Goal: Task Accomplishment & Management: Manage account settings

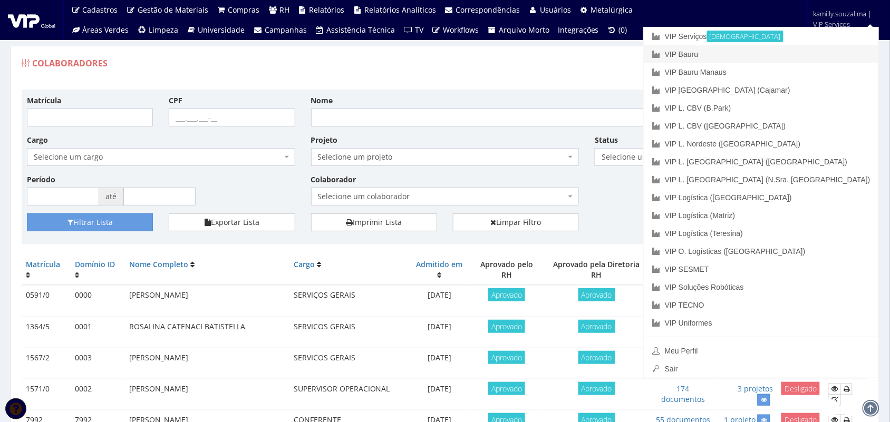
click at [811, 53] on link "VIP Bauru" at bounding box center [760, 54] width 235 height 18
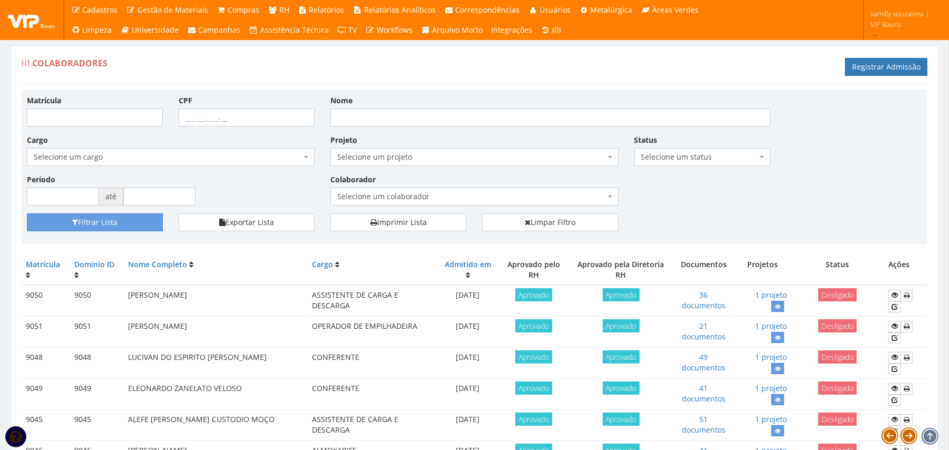
drag, startPoint x: 593, startPoint y: 4, endPoint x: 515, endPoint y: 78, distance: 108.1
click at [516, 79] on div "Colaboradores Registrar Admissão" at bounding box center [475, 69] width 906 height 32
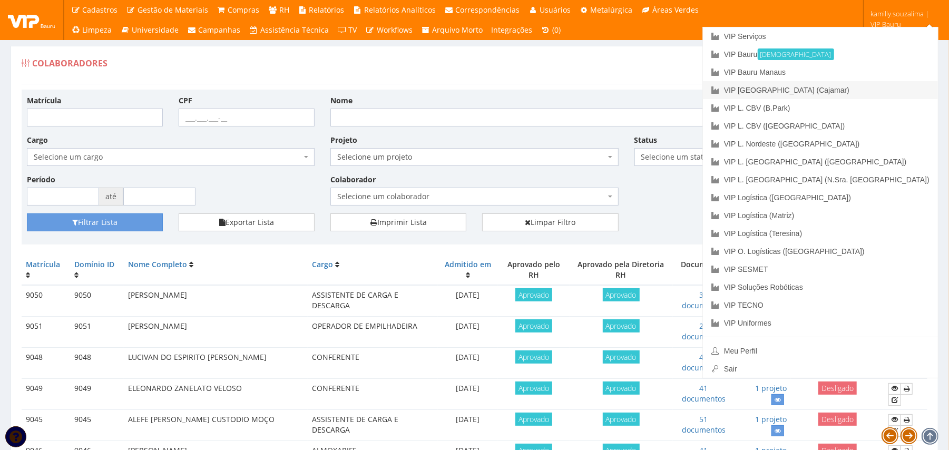
click at [791, 91] on link "VIP [GEOGRAPHIC_DATA] (Cajamar)" at bounding box center [820, 90] width 235 height 18
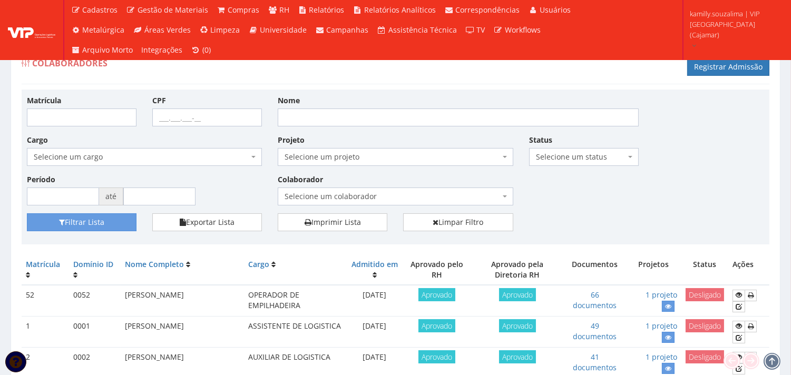
click at [391, 191] on span "Selecione um colaborador" at bounding box center [392, 196] width 215 height 11
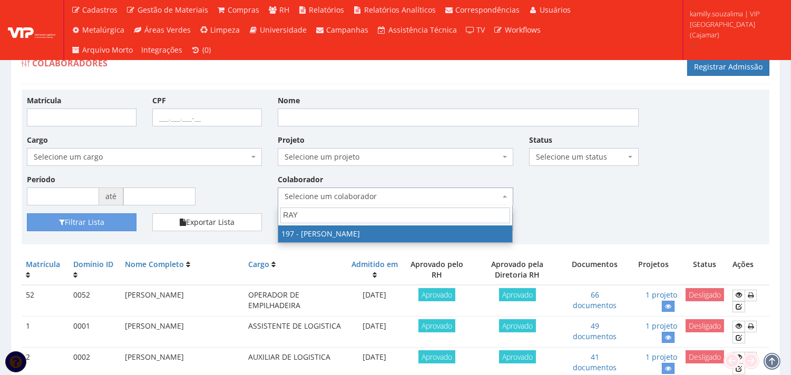
type input "RAY"
drag, startPoint x: 390, startPoint y: 228, endPoint x: 361, endPoint y: 178, distance: 58.3
click at [382, 216] on span "RAY 197 - RAYSSA PIETRA SOARES SILVA" at bounding box center [395, 224] width 235 height 37
drag, startPoint x: 433, startPoint y: 227, endPoint x: 417, endPoint y: 226, distance: 15.3
select select "4102"
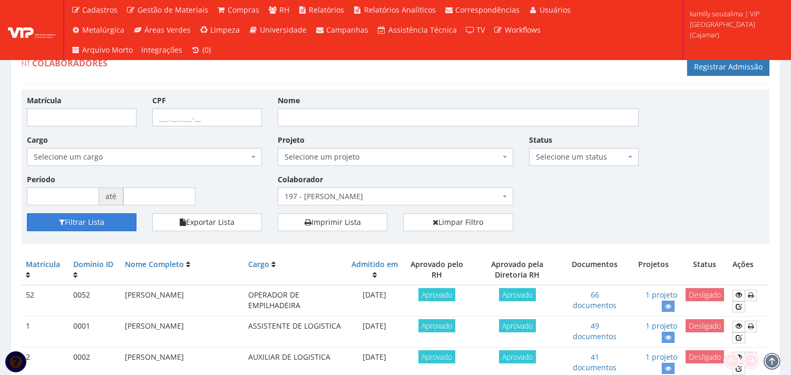
click at [108, 216] on button "Filtrar Lista" at bounding box center [82, 222] width 110 height 18
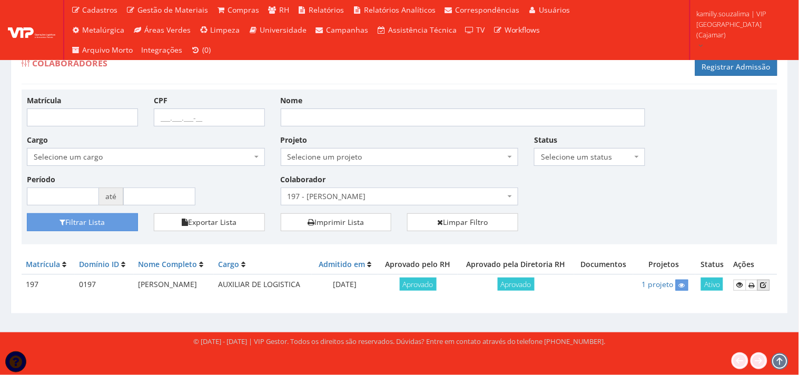
click at [770, 285] on link at bounding box center [764, 285] width 13 height 11
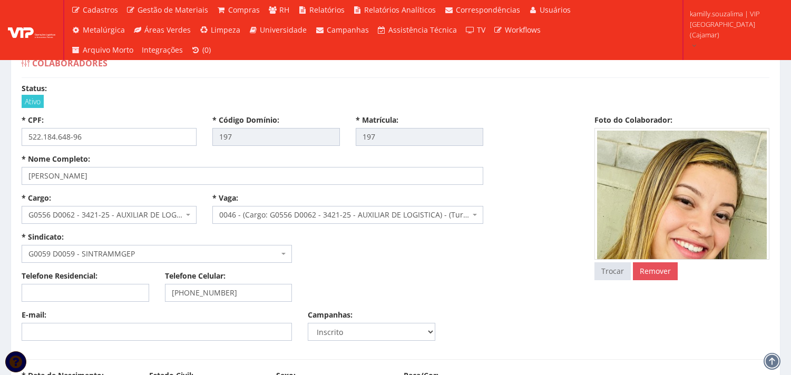
select select
click at [407, 258] on div "* Cargo: Selecione um cargo G0020 D0006 - 4110-05 - AUXILIAR ADMINISTRATIVO G00…" at bounding box center [300, 232] width 573 height 78
drag, startPoint x: 148, startPoint y: 175, endPoint x: 6, endPoint y: 182, distance: 142.0
click at [155, 165] on div "* Nome Completo: [PERSON_NAME]" at bounding box center [252, 169] width 477 height 31
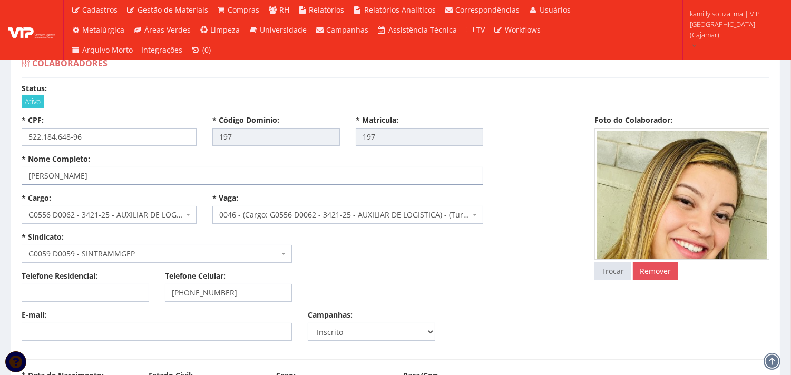
drag, startPoint x: 72, startPoint y: 171, endPoint x: 18, endPoint y: 170, distance: 53.2
click at [18, 170] on div "* Nome Completo: [PERSON_NAME]" at bounding box center [252, 169] width 477 height 31
drag, startPoint x: 110, startPoint y: 136, endPoint x: 0, endPoint y: 141, distance: 109.7
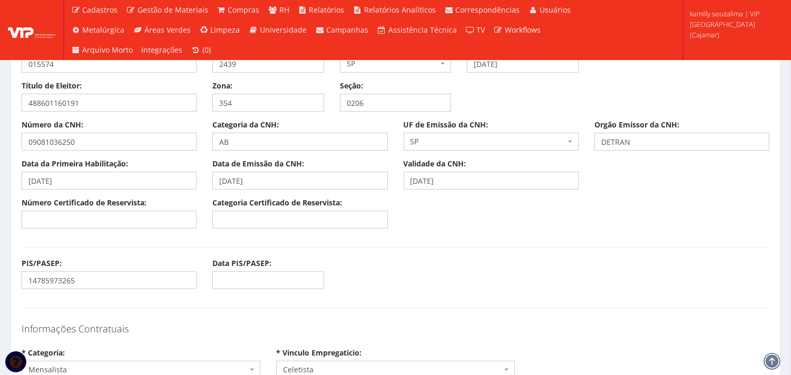
scroll to position [936, 0]
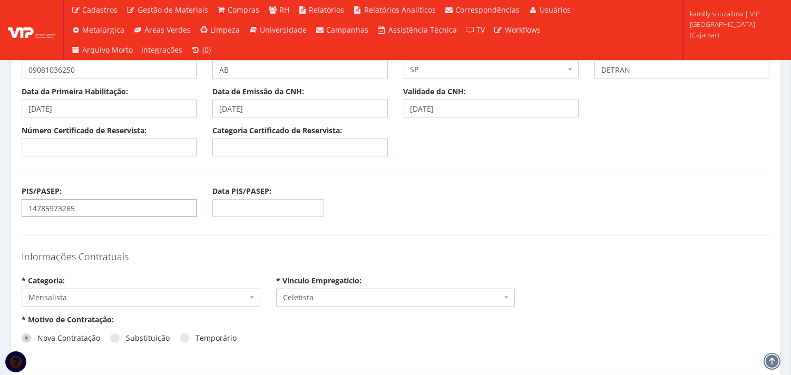
drag, startPoint x: 88, startPoint y: 208, endPoint x: 26, endPoint y: 210, distance: 61.7
click at [26, 210] on input "14785973265" at bounding box center [109, 208] width 175 height 18
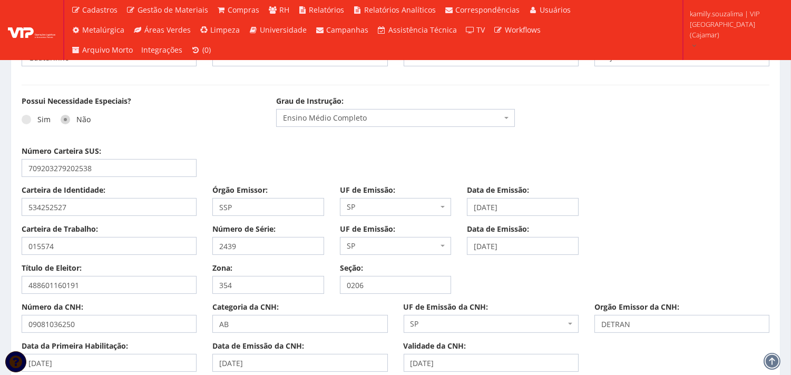
scroll to position [703, 0]
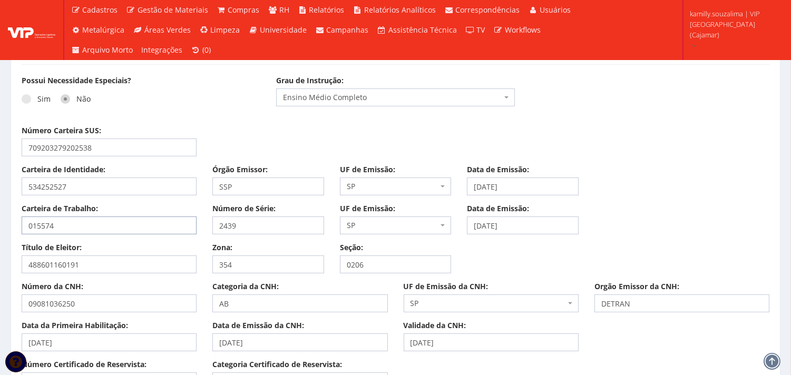
drag, startPoint x: 72, startPoint y: 227, endPoint x: 0, endPoint y: 225, distance: 72.2
drag, startPoint x: 249, startPoint y: 223, endPoint x: 207, endPoint y: 225, distance: 42.2
click at [207, 225] on div "Número de Série: 2439" at bounding box center [268, 218] width 128 height 31
drag, startPoint x: 517, startPoint y: 228, endPoint x: 454, endPoint y: 227, distance: 63.2
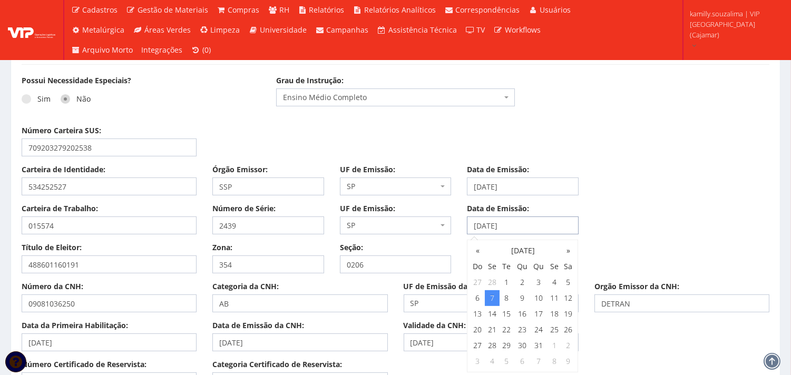
click at [454, 227] on div "Carteira de Trabalho: 015574 Número de Série: 2439 UF de Emissão: Selecione um …" at bounding box center [396, 222] width 764 height 39
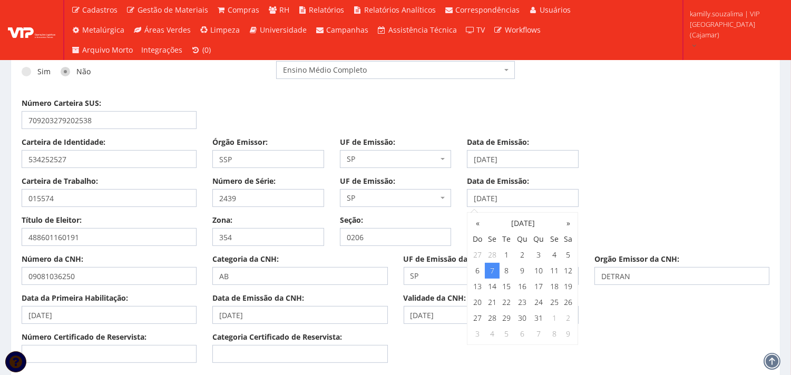
scroll to position [644, 0]
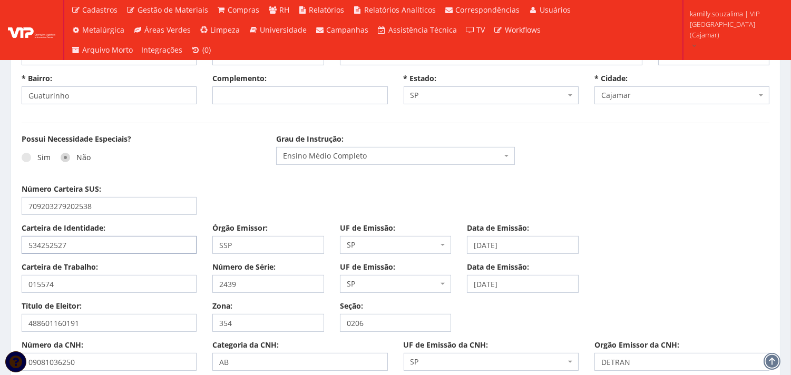
drag, startPoint x: 72, startPoint y: 241, endPoint x: 0, endPoint y: 238, distance: 71.7
drag, startPoint x: 484, startPoint y: 246, endPoint x: 436, endPoint y: 250, distance: 47.6
click at [436, 250] on div "Carteira de Identidade: 534252527 Órgão Emissor: SSP UF de Emissão: Selecione u…" at bounding box center [396, 242] width 764 height 39
drag, startPoint x: 106, startPoint y: 321, endPoint x: 6, endPoint y: 336, distance: 101.1
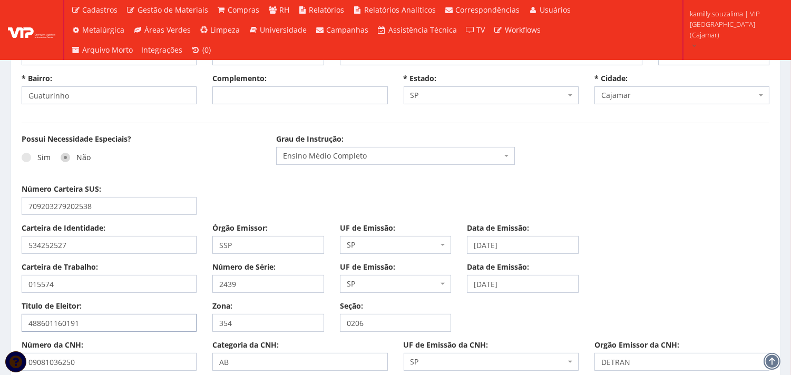
drag, startPoint x: 247, startPoint y: 329, endPoint x: 207, endPoint y: 327, distance: 40.1
click at [207, 327] on div "Zona: 354" at bounding box center [268, 316] width 128 height 31
drag, startPoint x: 378, startPoint y: 318, endPoint x: 335, endPoint y: 320, distance: 42.8
click at [335, 320] on div "Seção: 0206" at bounding box center [396, 316] width 128 height 31
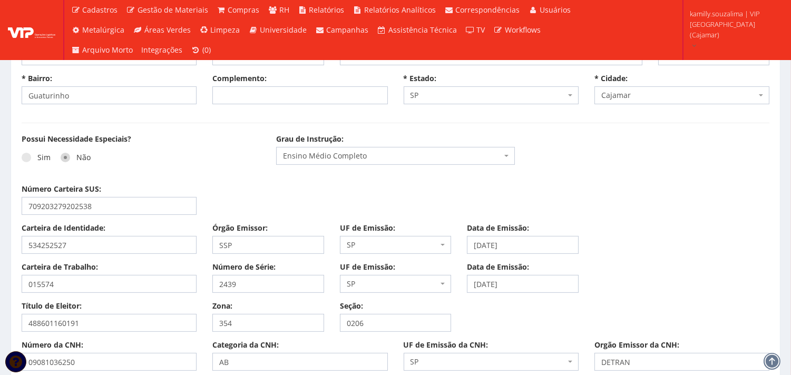
click at [388, 311] on div "Seção: 0206" at bounding box center [396, 316] width 128 height 31
drag, startPoint x: 376, startPoint y: 321, endPoint x: 325, endPoint y: 325, distance: 51.2
click at [325, 325] on div "Título de Eleitor: 488601160191 Zona: 354 Seção: 0206" at bounding box center [396, 320] width 764 height 39
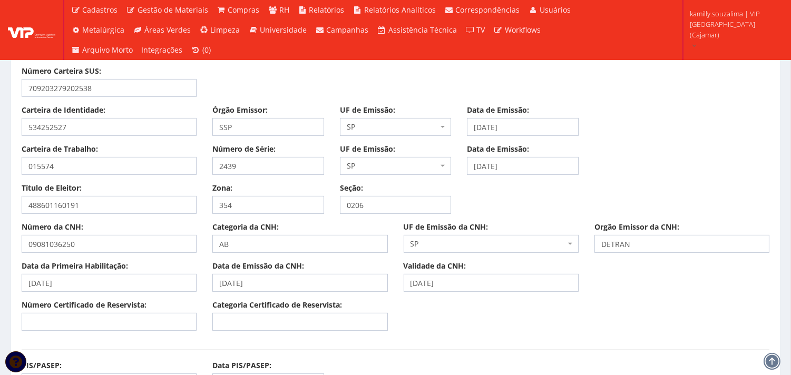
scroll to position [878, 0]
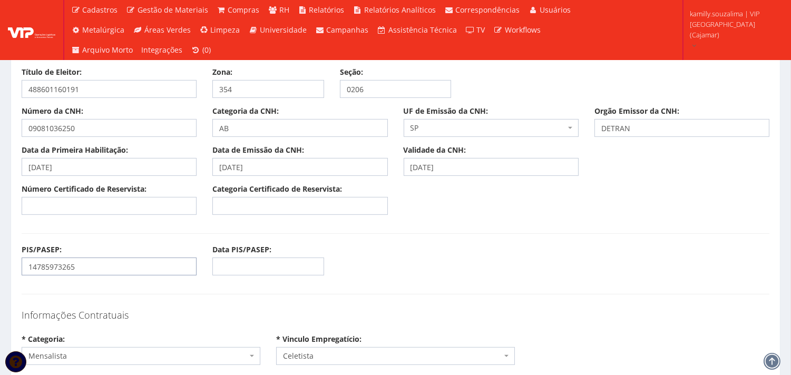
drag, startPoint x: 60, startPoint y: 266, endPoint x: 0, endPoint y: 269, distance: 59.6
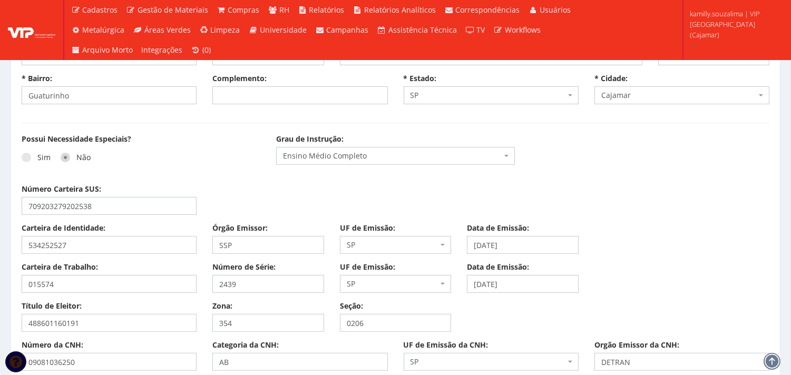
scroll to position [468, 0]
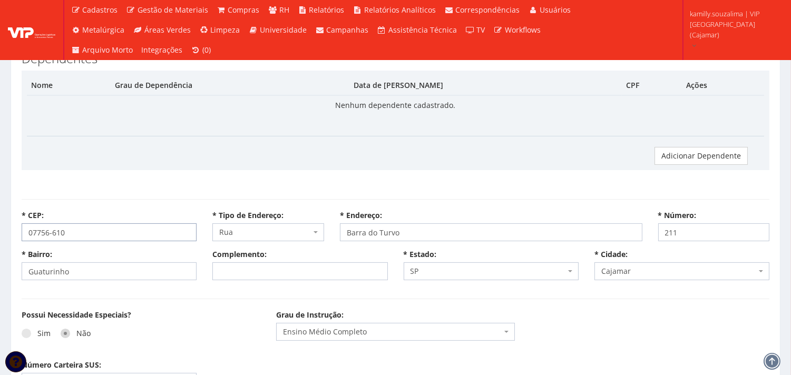
drag, startPoint x: 51, startPoint y: 232, endPoint x: 4, endPoint y: 223, distance: 47.8
select select
type input "Carregando..."
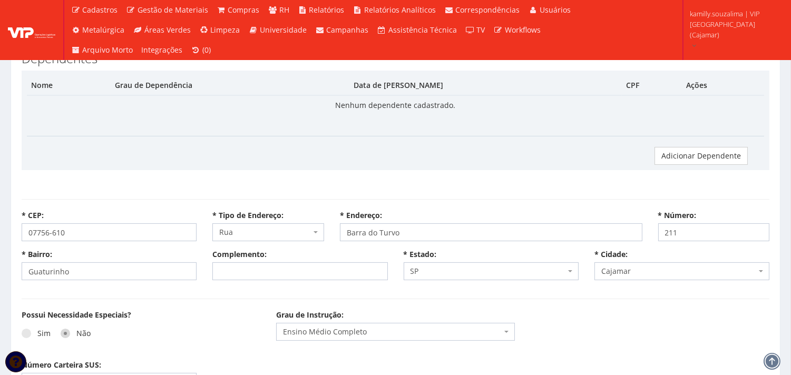
type input "Carregando..."
select select
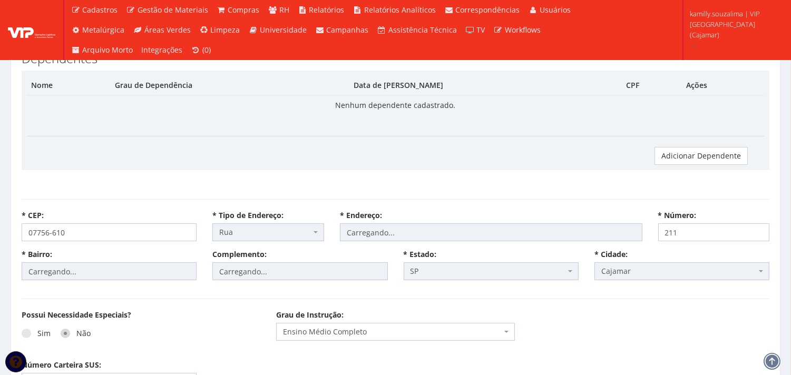
select select "rua"
type input "Barra do Turvo"
type input "Guaturinho"
select select "25"
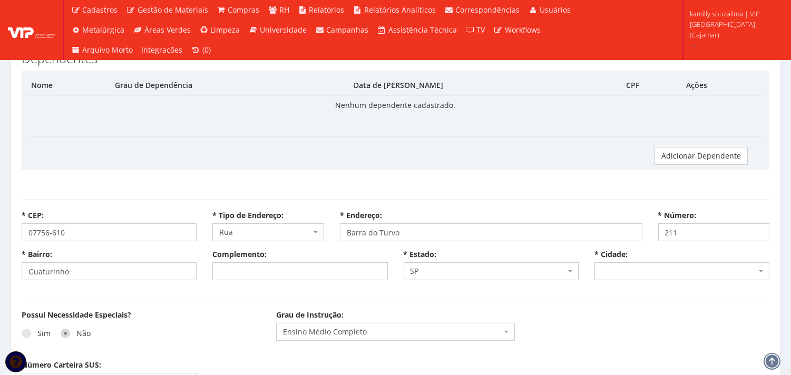
select select "4809"
select select
type input "Carregando..."
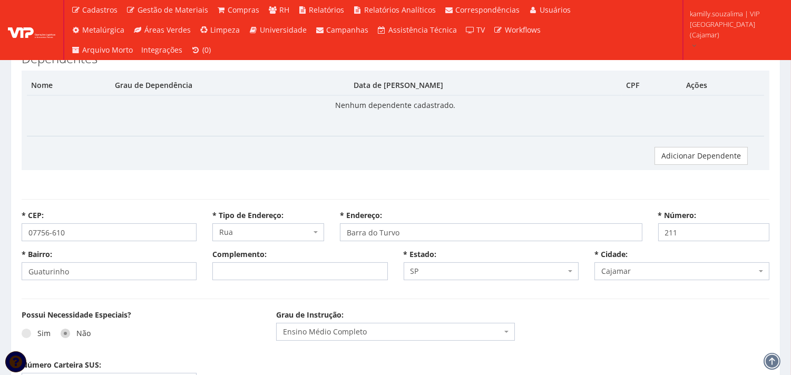
select select
click at [82, 242] on div "* CEP: 07756-610 * Tipo de Endereço: Selecione uma Opção Alameda [GEOGRAPHIC_DA…" at bounding box center [396, 229] width 764 height 39
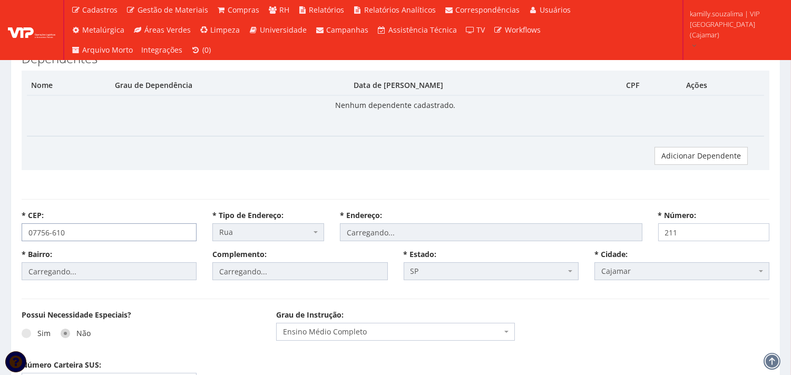
drag, startPoint x: 85, startPoint y: 232, endPoint x: 24, endPoint y: 231, distance: 60.6
click at [24, 231] on input "07756-610" at bounding box center [109, 232] width 175 height 18
select select "rua"
type input "Barra do Turvo"
type input "Guaturinho"
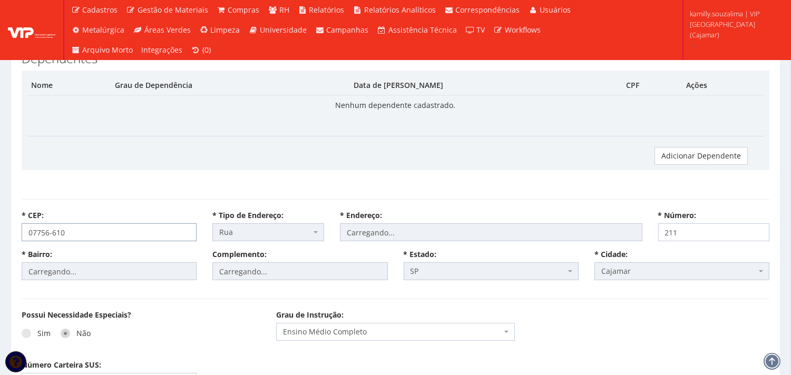
select select "25"
select select
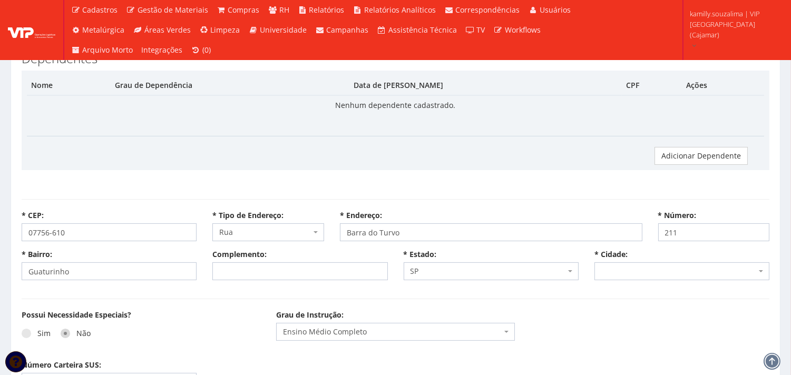
select select
type input "Carregando..."
select select
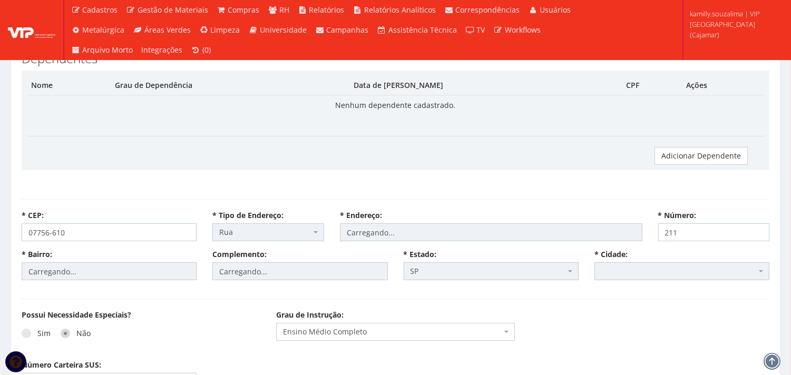
select select "4809"
select select "rua"
type input "Barra do Turvo"
type input "Guaturinho"
select select "25"
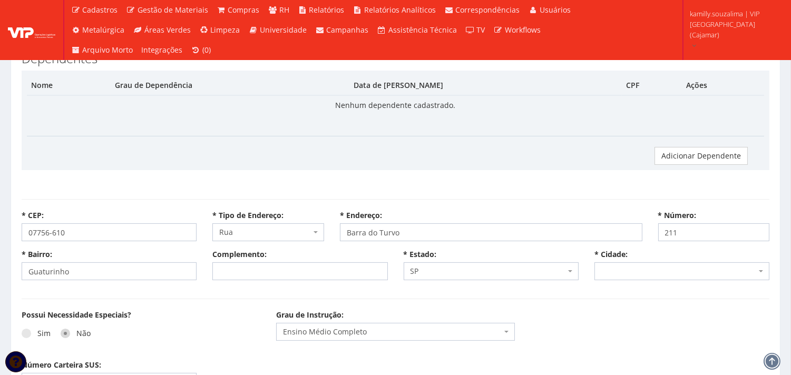
select select "4809"
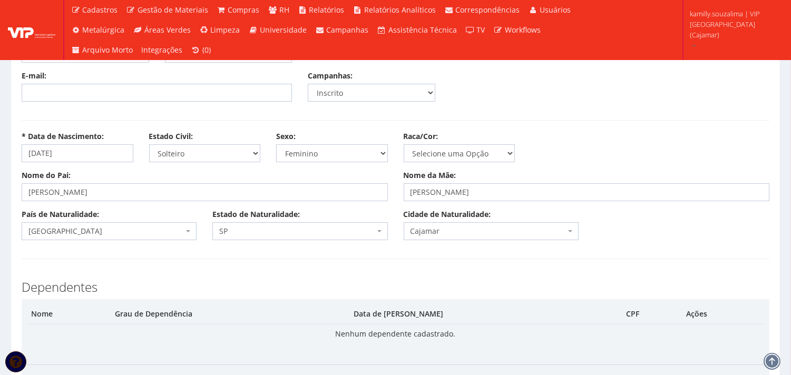
scroll to position [175, 0]
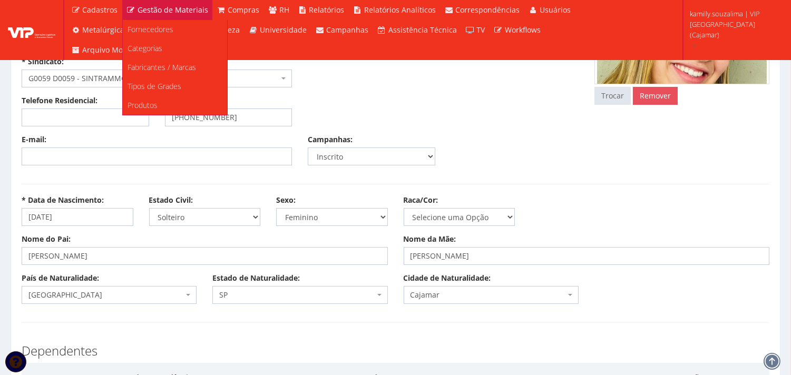
select select
type input "Carregando..."
select select
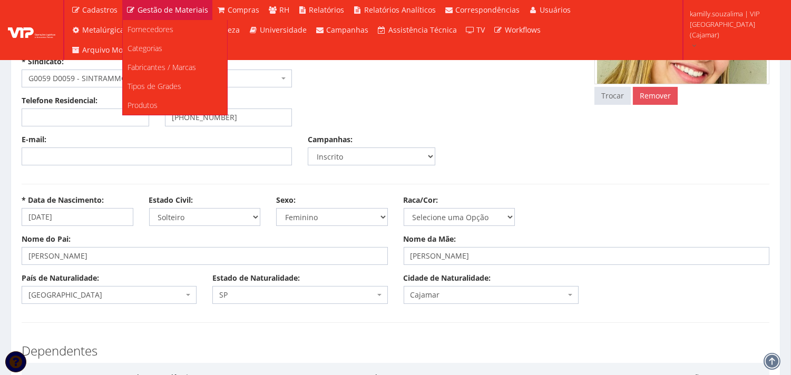
select select
select select "rua"
type input "Barra do Turvo"
type input "Guaturinho"
select select "25"
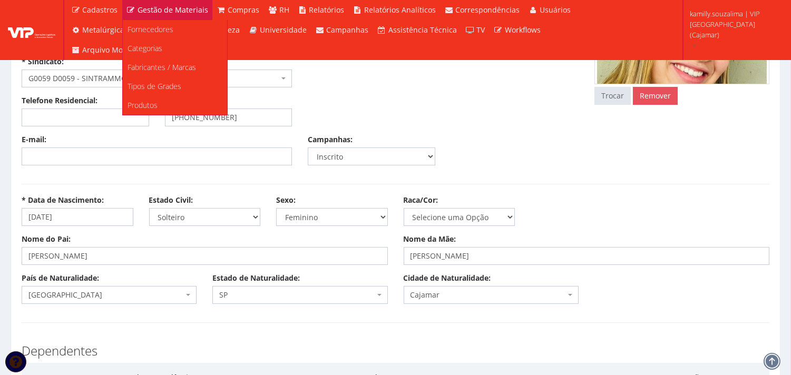
select select "4809"
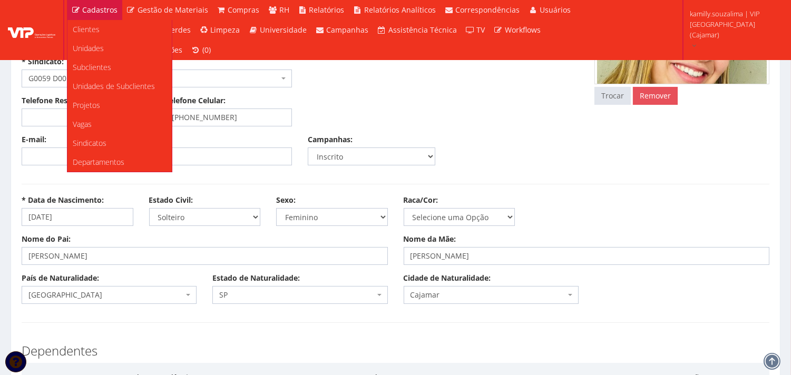
select select
type input "Carregando..."
select select
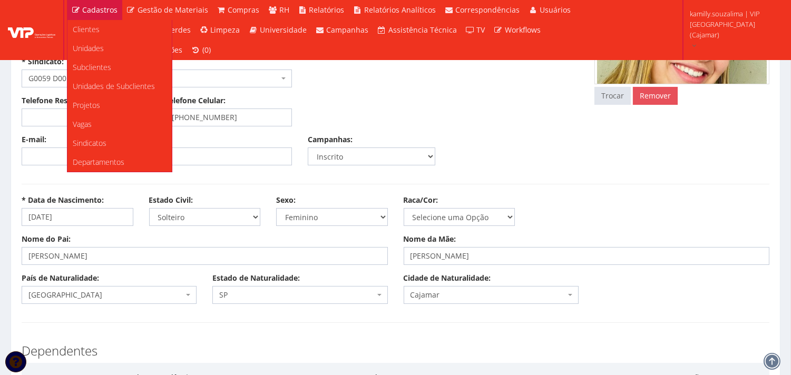
select select
select select "rua"
type input "Barra do Turvo"
type input "Guaturinho"
select select "25"
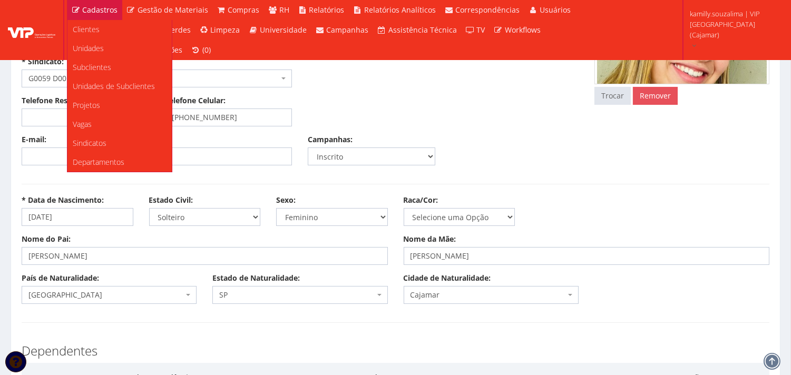
select select "4809"
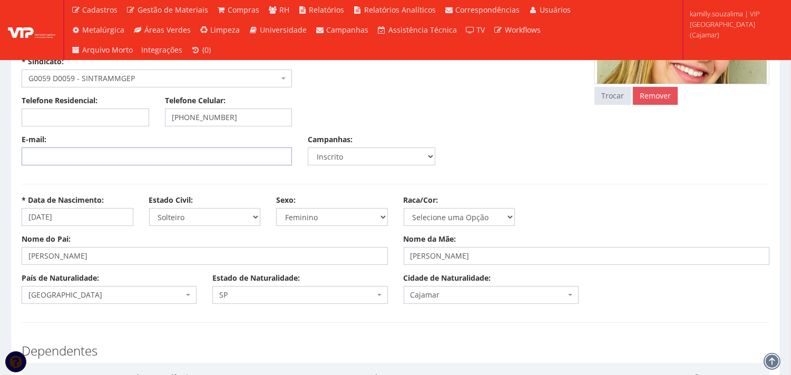
select select
type input "Carregando..."
select select
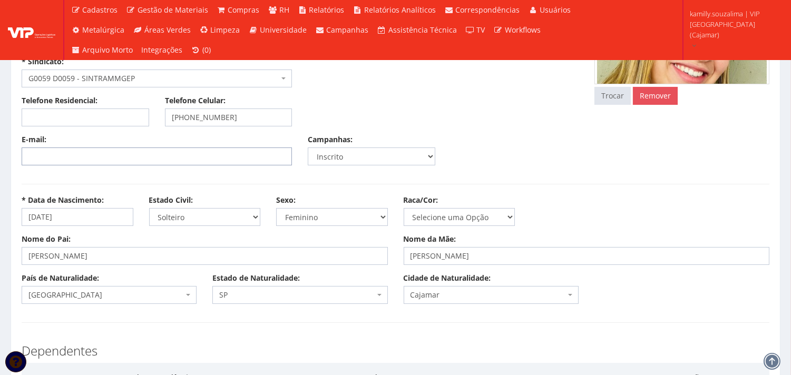
select select
click at [132, 149] on input "E-mail:" at bounding box center [157, 157] width 270 height 18
paste input "[EMAIL_ADDRESS][DOMAIN_NAME]"
type input "[EMAIL_ADDRESS][DOMAIN_NAME]"
select select "rua"
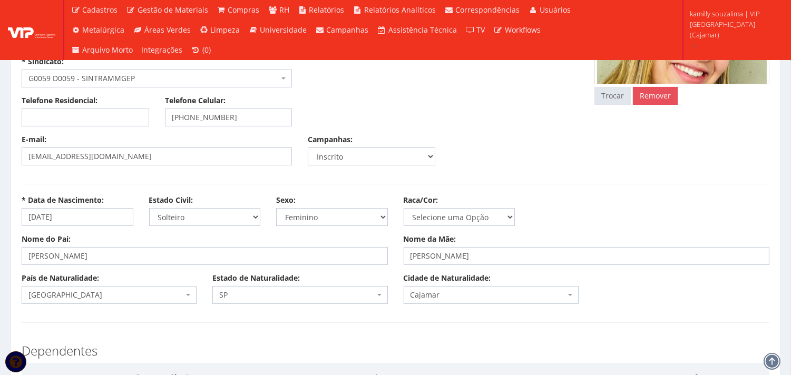
type input "Barra do Turvo"
type input "Guaturinho"
select select "25"
select select "4809"
drag, startPoint x: 236, startPoint y: 118, endPoint x: 187, endPoint y: 113, distance: 49.2
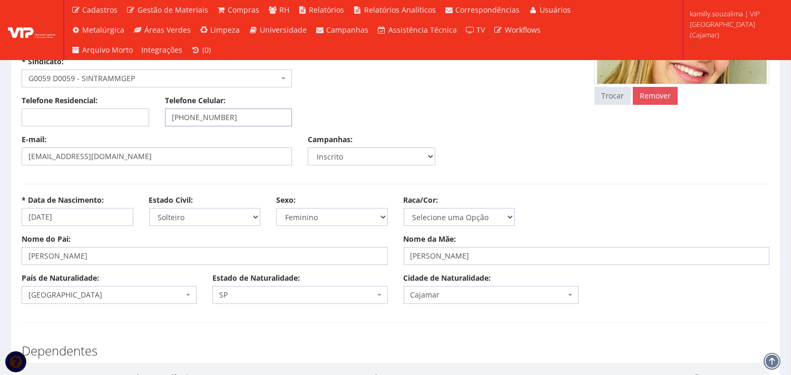
click at [187, 113] on input "[PHONE_NUMBER]" at bounding box center [229, 118] width 128 height 18
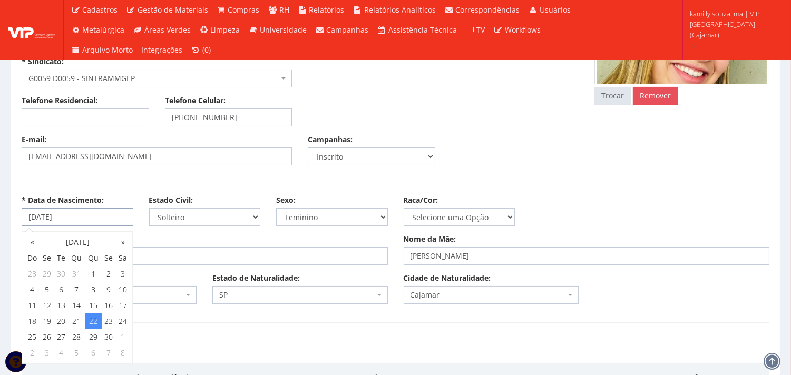
drag, startPoint x: 96, startPoint y: 217, endPoint x: 23, endPoint y: 218, distance: 73.3
click at [23, 218] on input "[DATE]" at bounding box center [78, 217] width 112 height 18
click at [223, 281] on label "Estado de Naturalidade:" at bounding box center [255, 278] width 87 height 11
click at [212, 286] on select "AC AL AP AM BA CE DF ES GO MA MT MS MG PA PB PR PE PI RJ RN RS RO RR SC SP SE TO" at bounding box center [212, 286] width 1 height 1
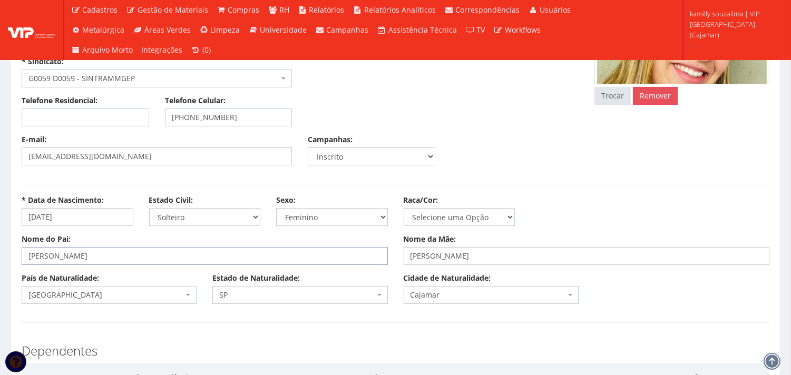
drag, startPoint x: 128, startPoint y: 259, endPoint x: 1, endPoint y: 259, distance: 127.0
drag, startPoint x: 525, startPoint y: 257, endPoint x: 401, endPoint y: 259, distance: 124.4
click at [401, 259] on div "Nome da Mãe: [PERSON_NAME]" at bounding box center [587, 249] width 382 height 31
click at [534, 253] on input "[PERSON_NAME]" at bounding box center [587, 256] width 366 height 18
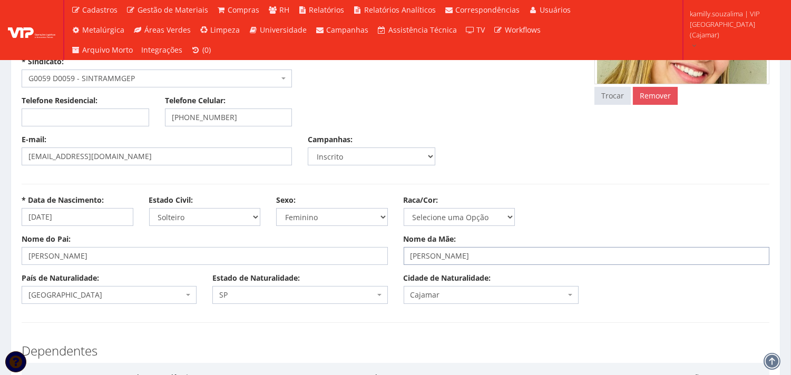
click at [534, 253] on input "[PERSON_NAME]" at bounding box center [587, 256] width 366 height 18
drag, startPoint x: 528, startPoint y: 254, endPoint x: 392, endPoint y: 261, distance: 136.1
click at [392, 260] on div "Nome do Pai: [PERSON_NAME] Nome da Mãe: JACIARA [PERSON_NAME]" at bounding box center [396, 253] width 764 height 39
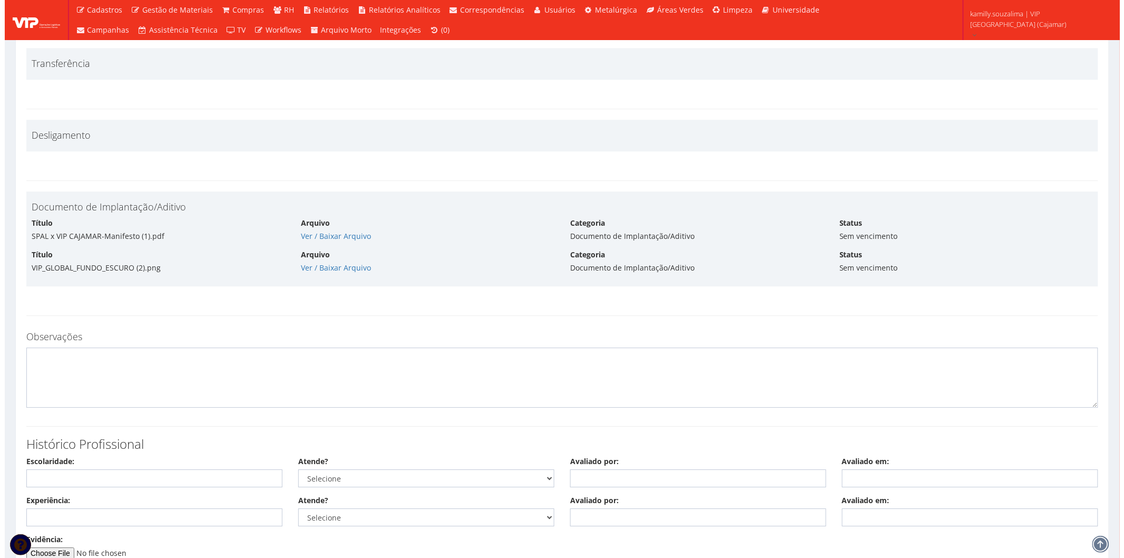
scroll to position [5192, 0]
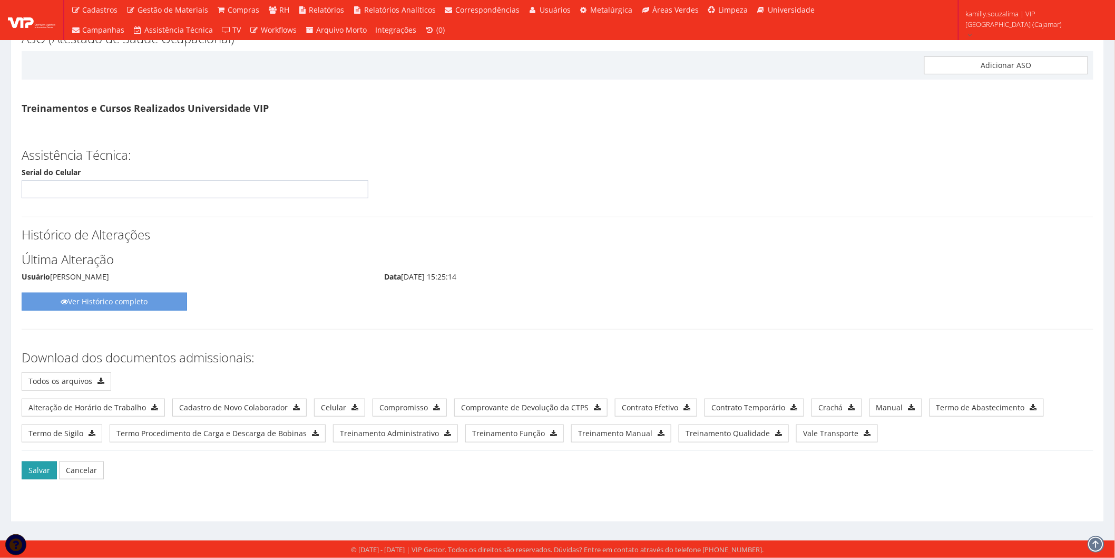
click at [34, 375] on button "Salvar" at bounding box center [39, 470] width 35 height 18
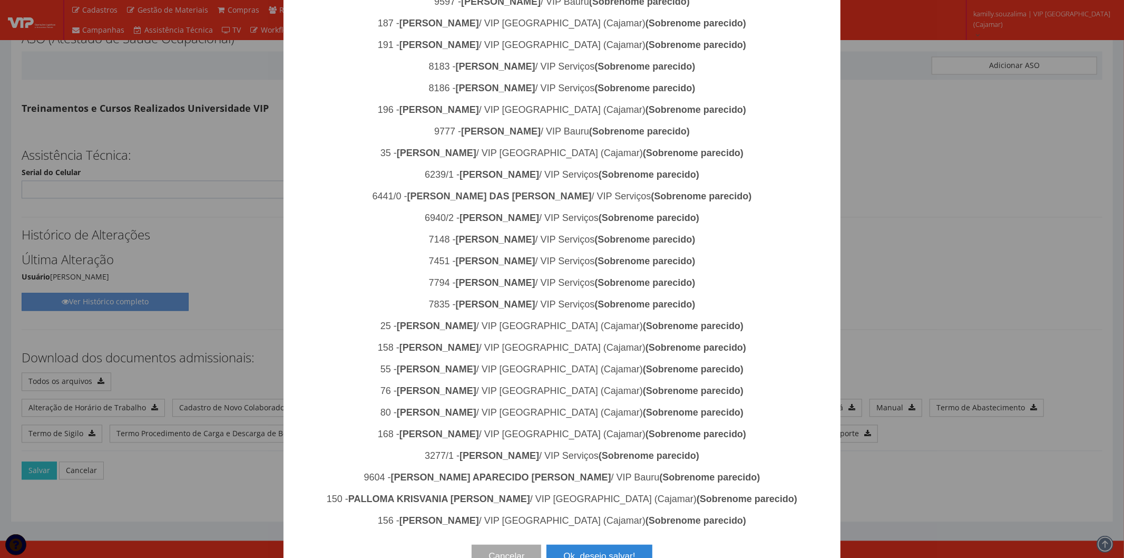
scroll to position [645, 0]
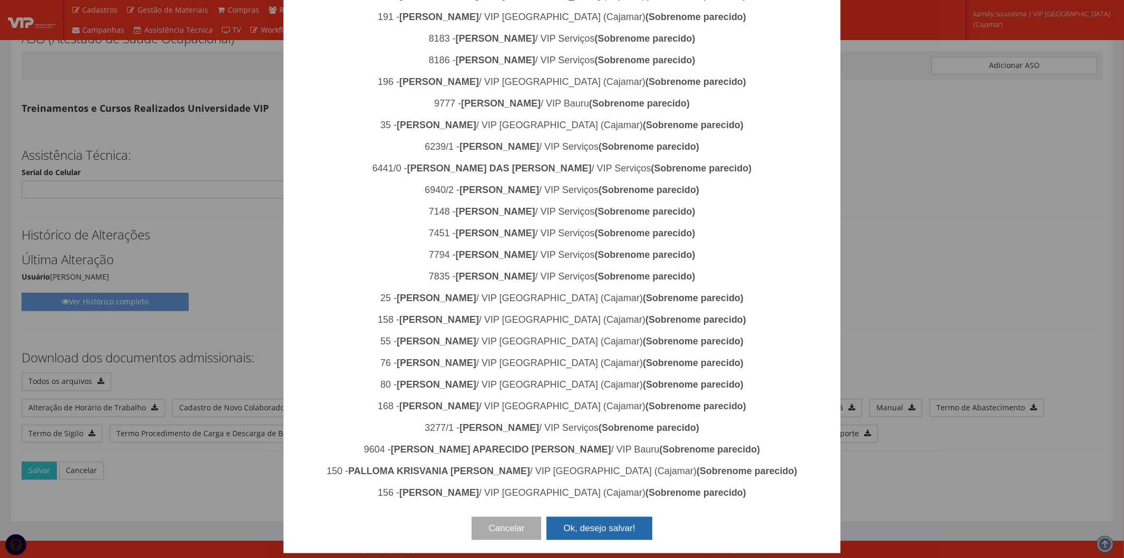
click at [581, 375] on button "Ok, desejo salvar!" at bounding box center [599, 527] width 105 height 23
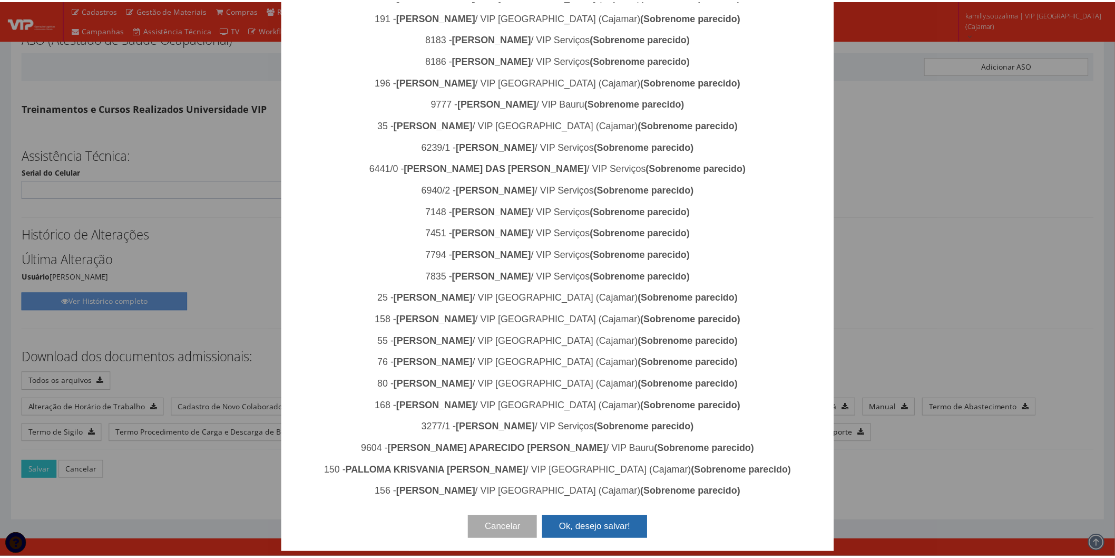
scroll to position [0, 0]
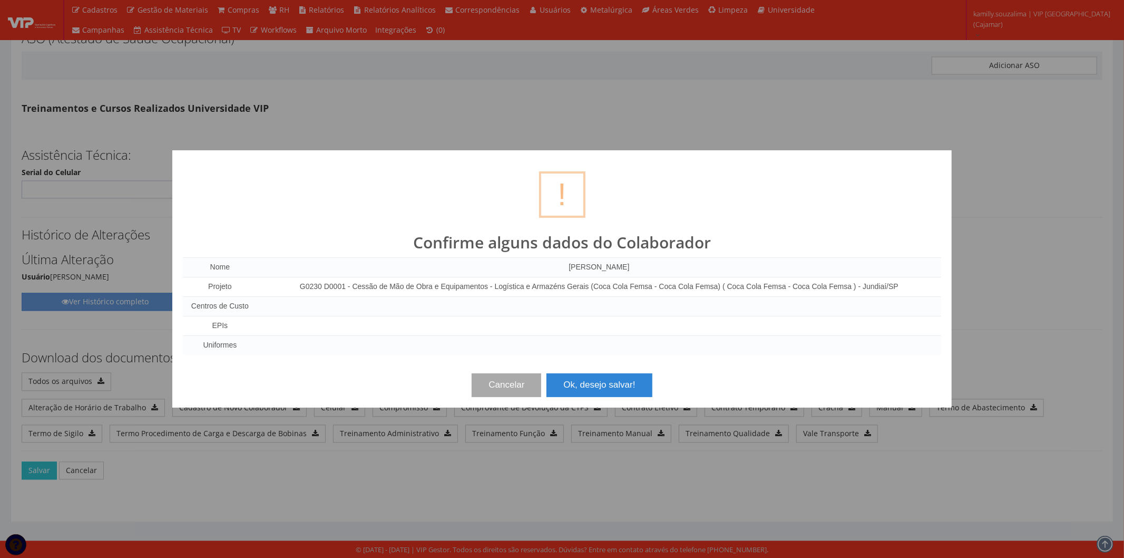
click at [619, 366] on div "Cancelar Ok, desejo salvar!" at bounding box center [562, 380] width 758 height 31
click at [617, 375] on button "Ok, desejo salvar!" at bounding box center [599, 384] width 105 height 23
